Goal: Information Seeking & Learning: Find specific fact

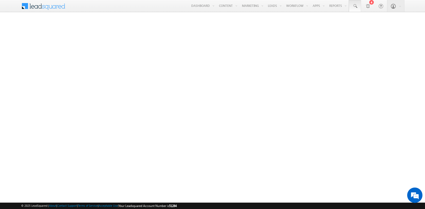
click at [355, 6] on span at bounding box center [355, 6] width 5 height 5
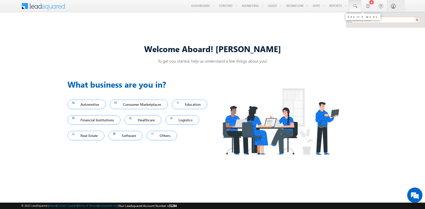
type input "8905727263"
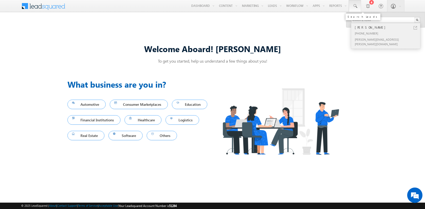
click at [388, 27] on div "[PERSON_NAME]" at bounding box center [388, 27] width 68 height 6
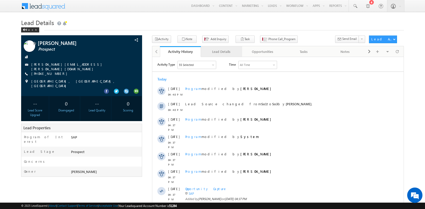
click at [222, 51] on div "Lead Details" at bounding box center [221, 51] width 33 height 6
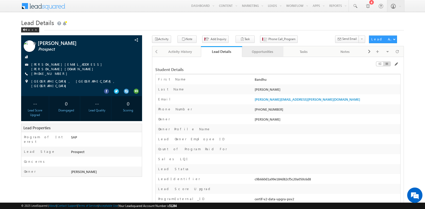
click at [263, 51] on div "Opportunities" at bounding box center [262, 51] width 33 height 6
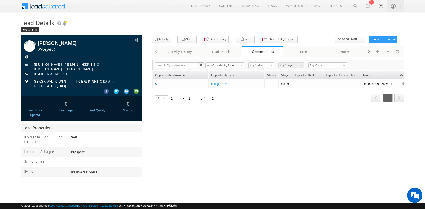
click at [158, 84] on link "SAP" at bounding box center [157, 84] width 5 height 4
